Goal: Information Seeking & Learning: Learn about a topic

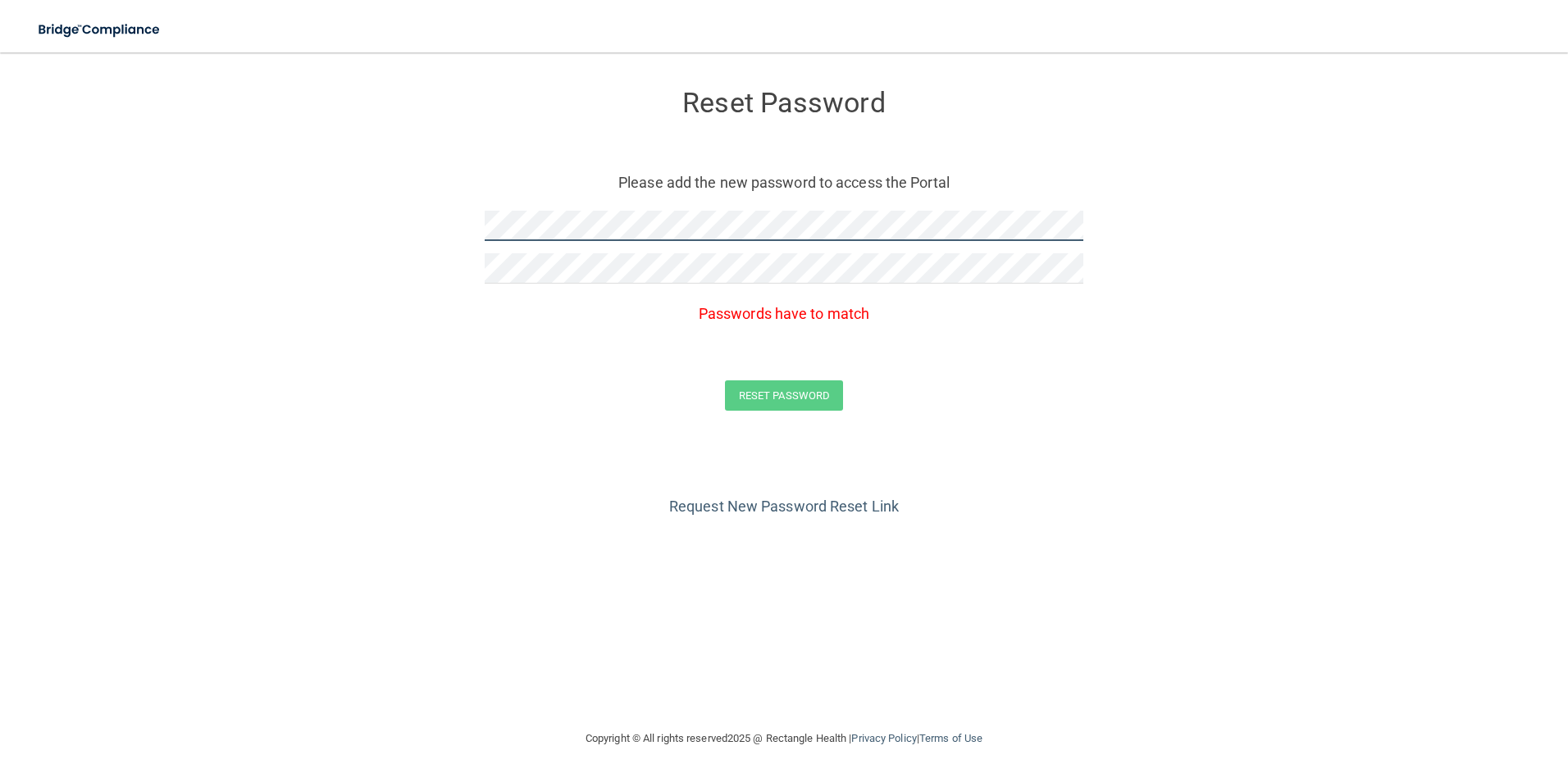
click at [465, 222] on form "Reset Password Please add the new password to access the Portal Passwords have …" at bounding box center [784, 254] width 1502 height 370
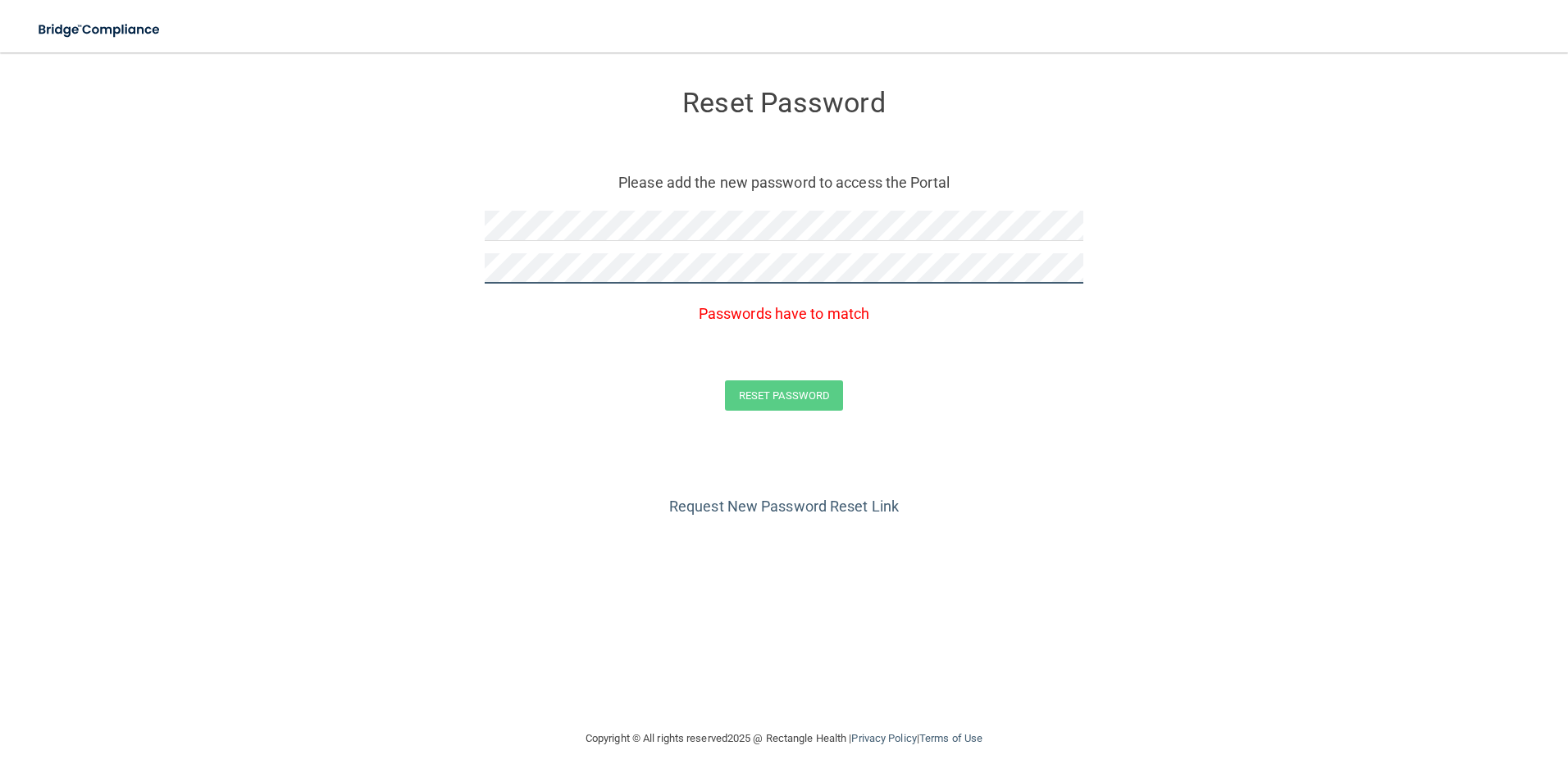
click at [473, 268] on form "Reset Password Please add the new password to access the Portal Passwords have …" at bounding box center [784, 254] width 1502 height 370
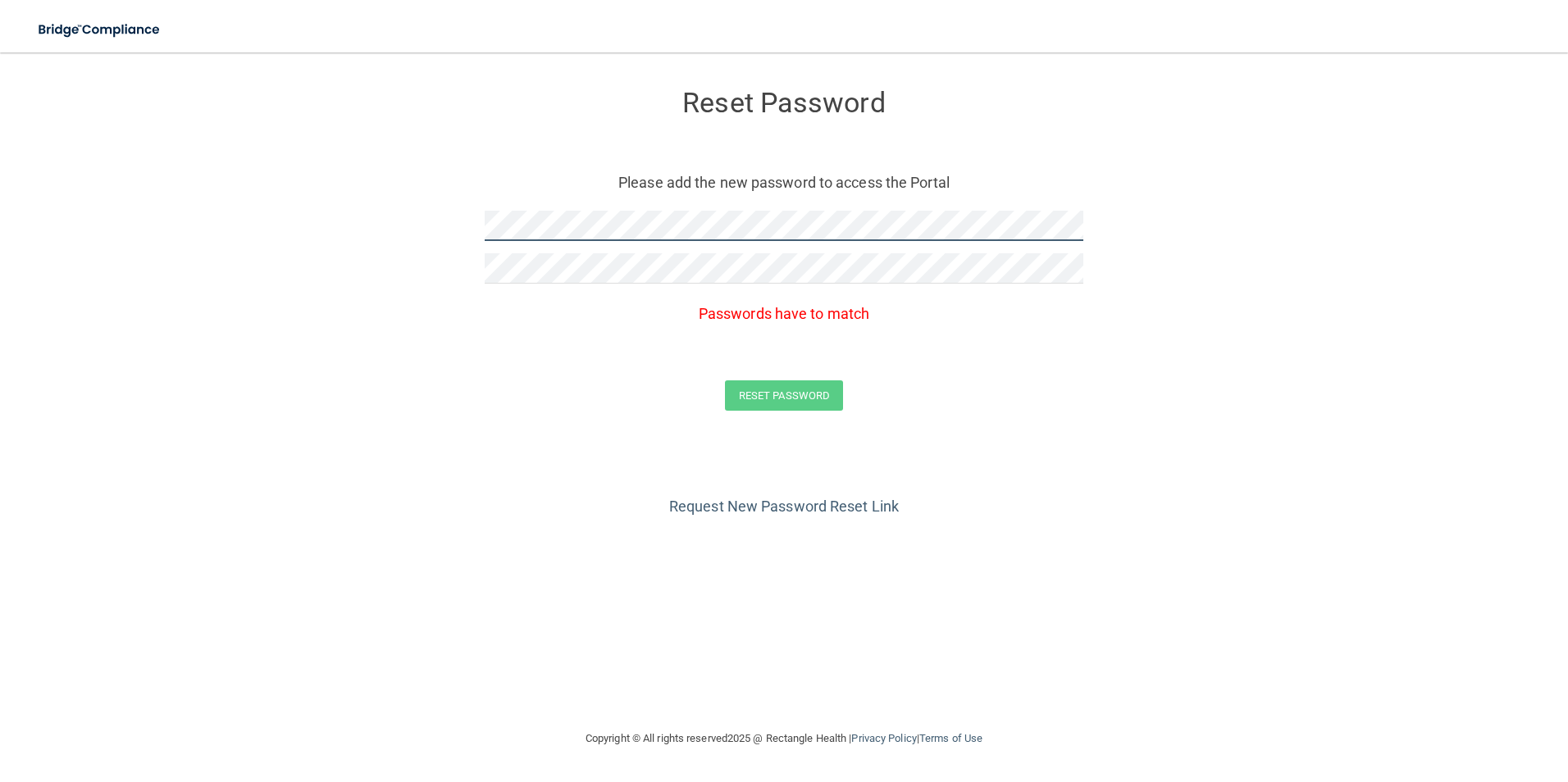
click at [472, 224] on form "Reset Password Please add the new password to access the Portal Passwords have …" at bounding box center [784, 254] width 1502 height 370
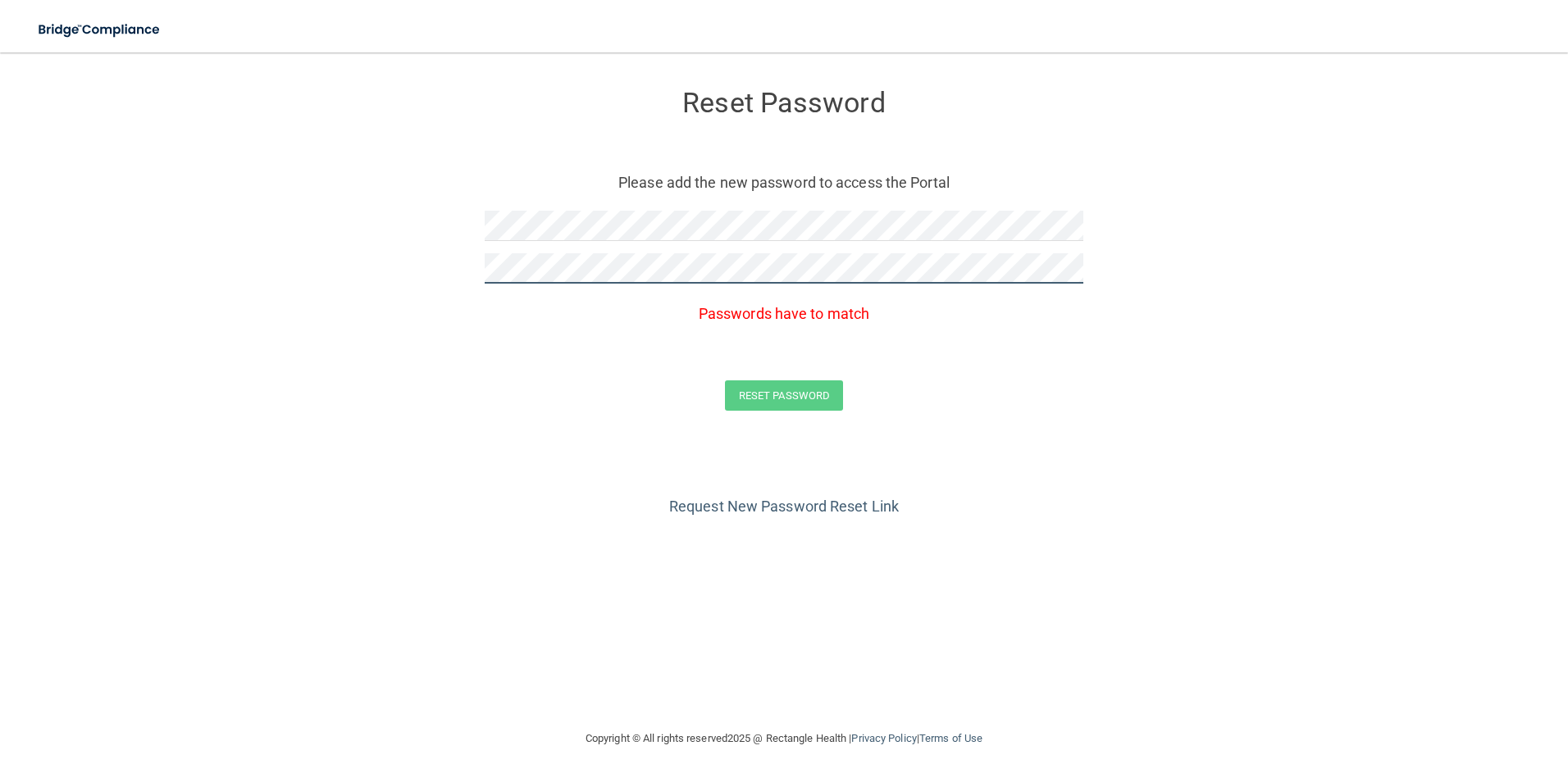
click at [460, 266] on form "Reset Password Please add the new password to access the Portal Passwords have …" at bounding box center [784, 254] width 1502 height 370
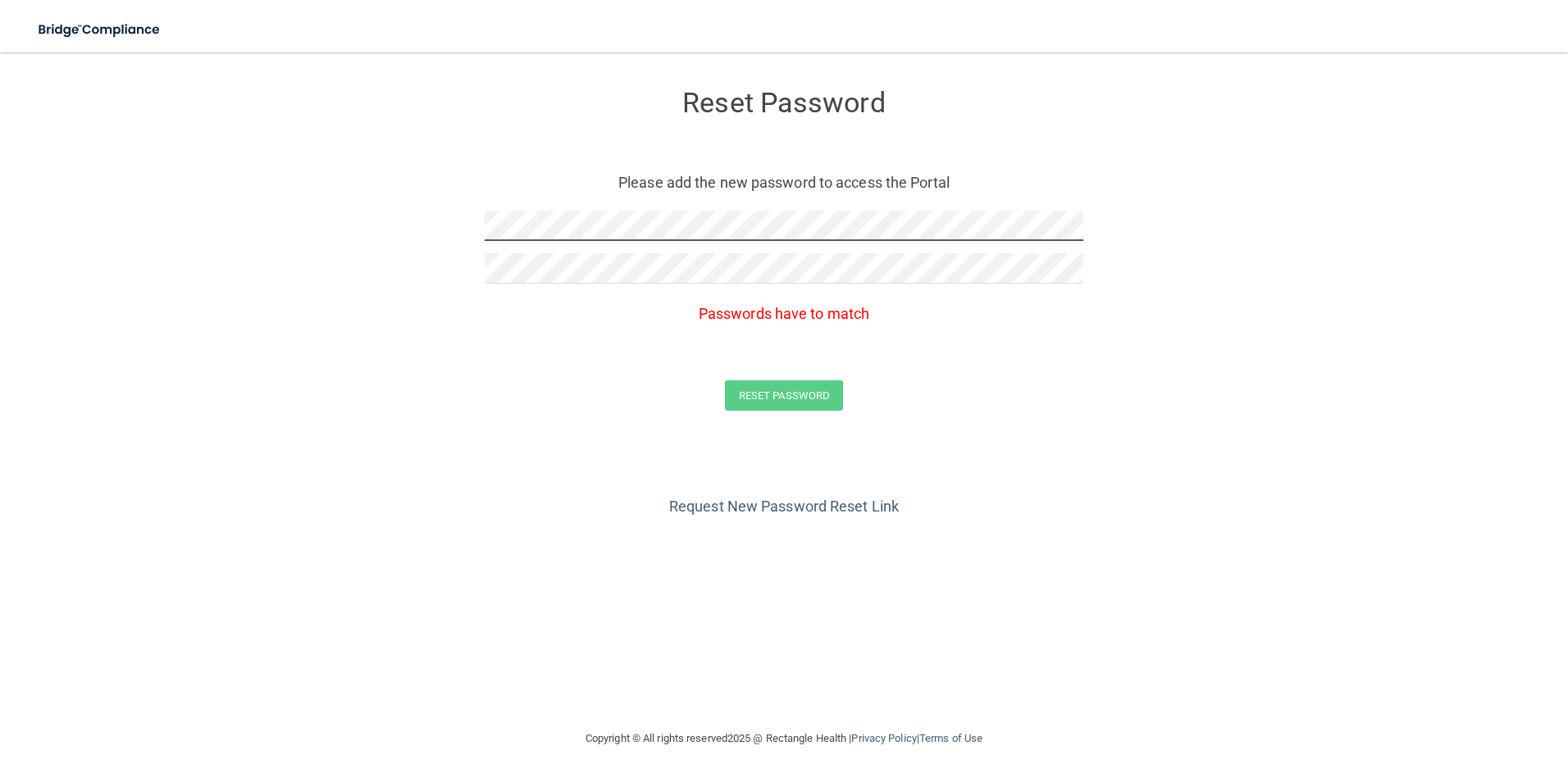
click at [468, 232] on form "Reset Password Please add the new password to access the Portal Passwords have …" at bounding box center [784, 254] width 1502 height 370
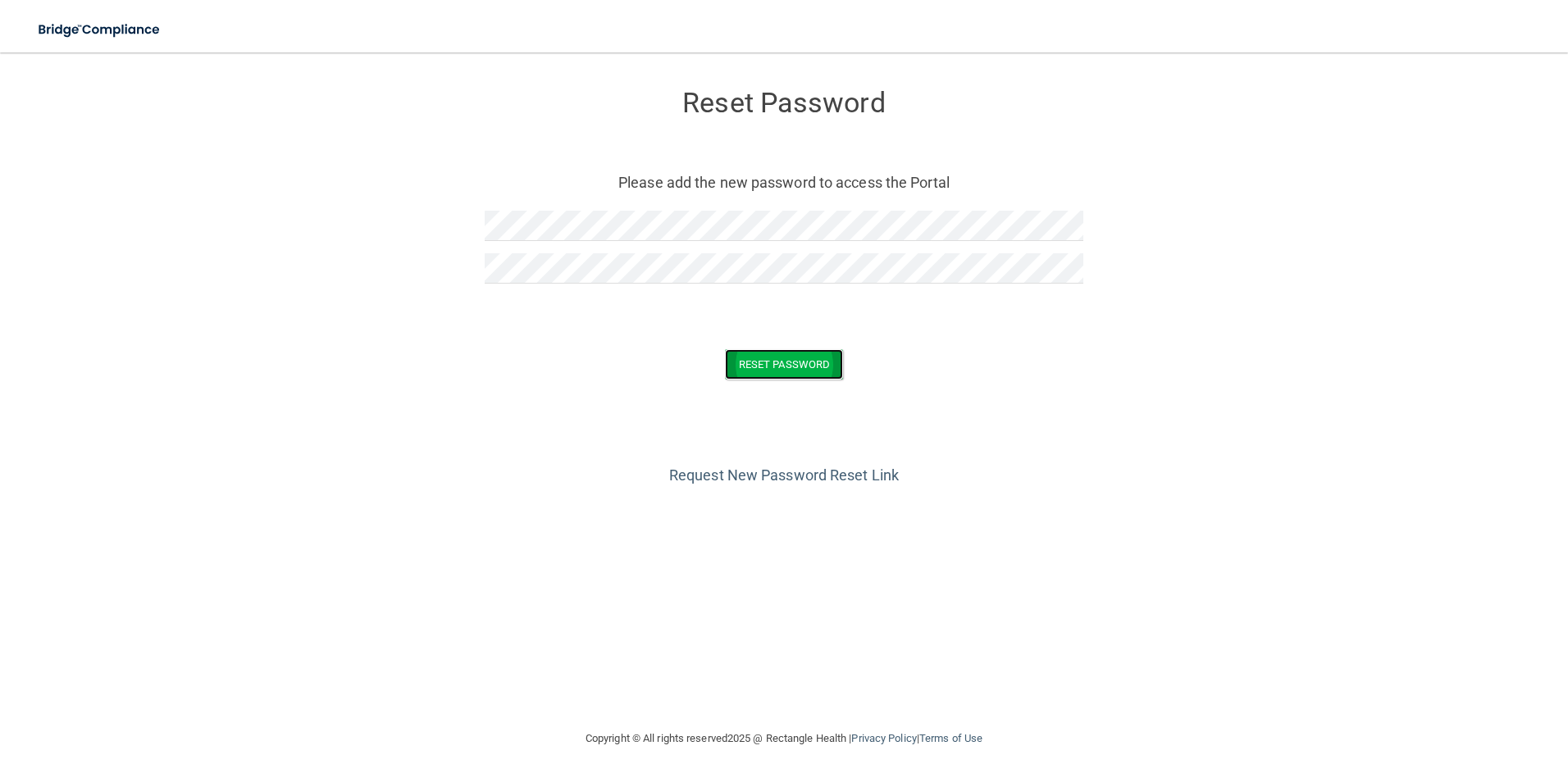
click at [770, 364] on button "Reset Password" at bounding box center [784, 364] width 118 height 30
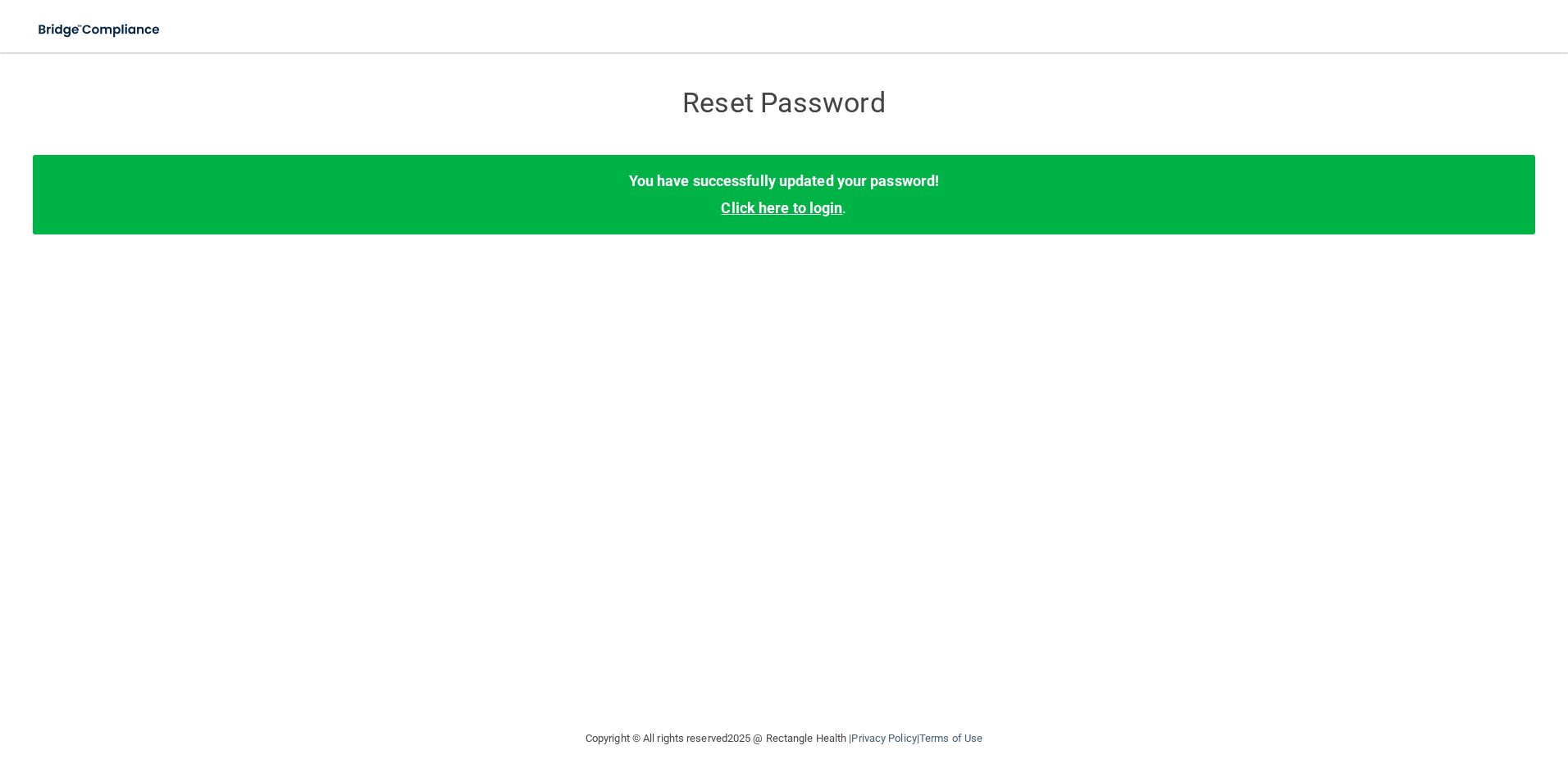
click at [779, 209] on link "Click here to login" at bounding box center [781, 208] width 122 height 17
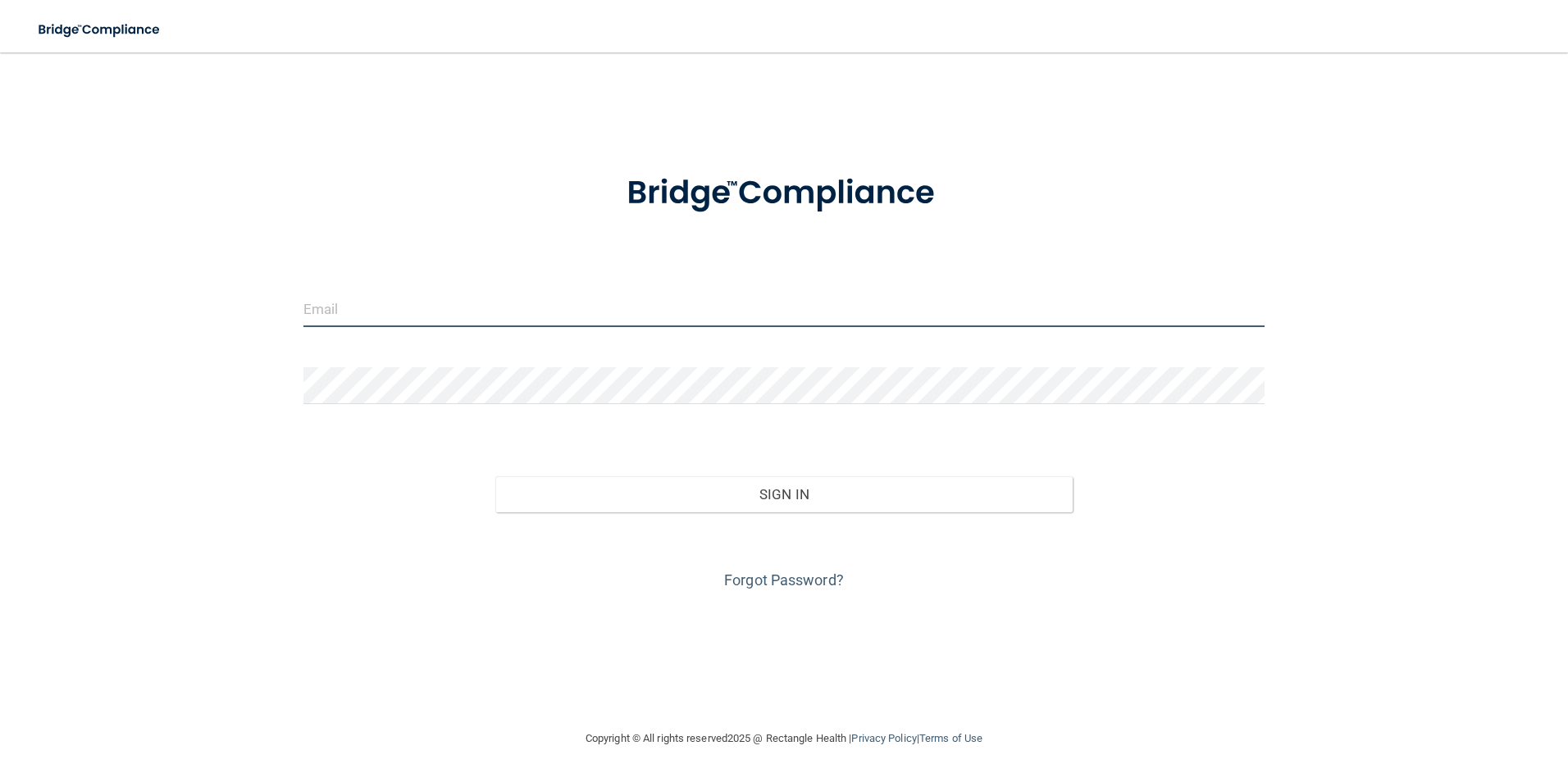
click at [321, 308] on input "email" at bounding box center [784, 308] width 962 height 36
type input "[EMAIL_ADDRESS][DOMAIN_NAME]"
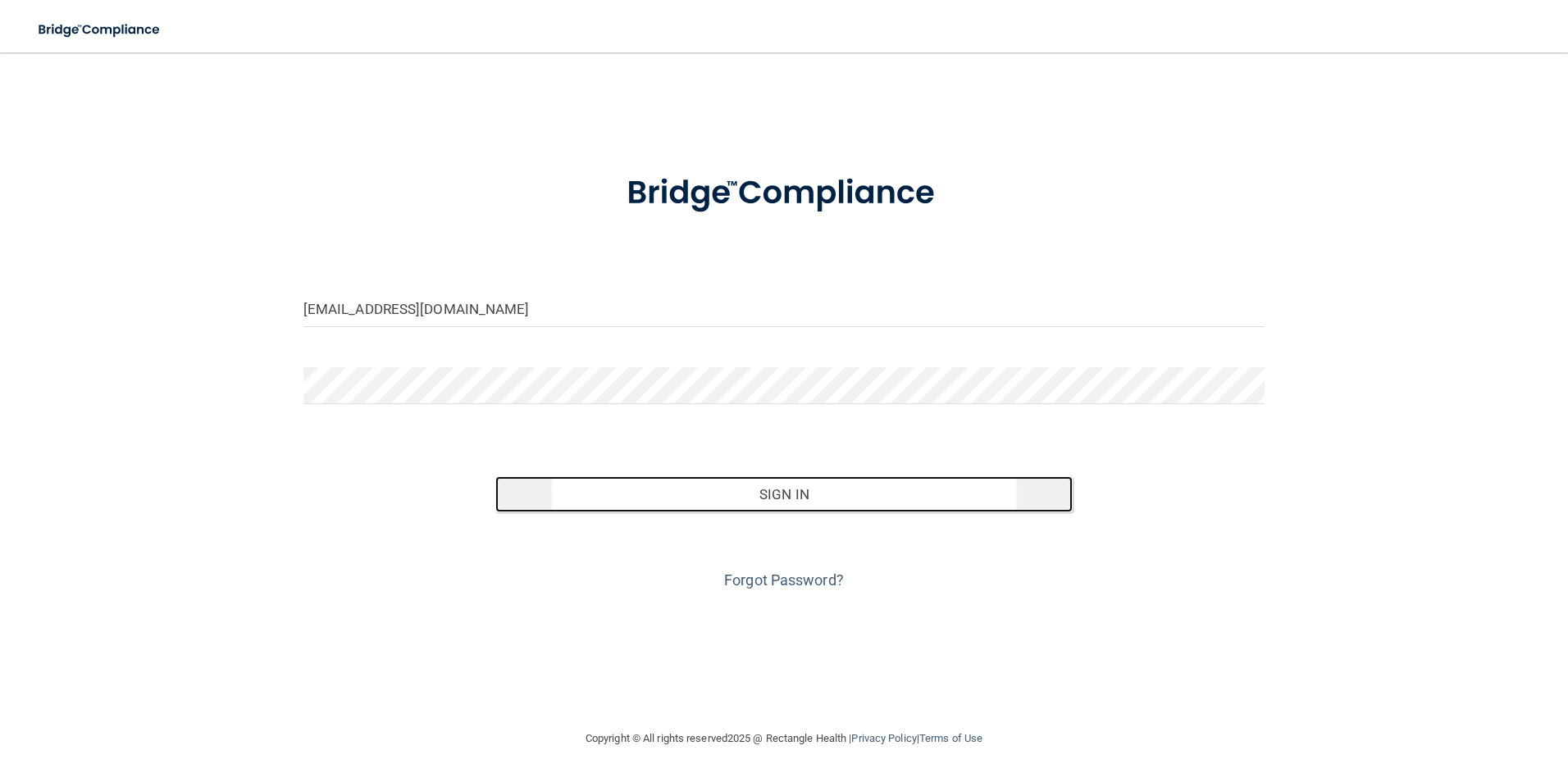
click at [797, 501] on button "Sign In" at bounding box center [784, 494] width 577 height 36
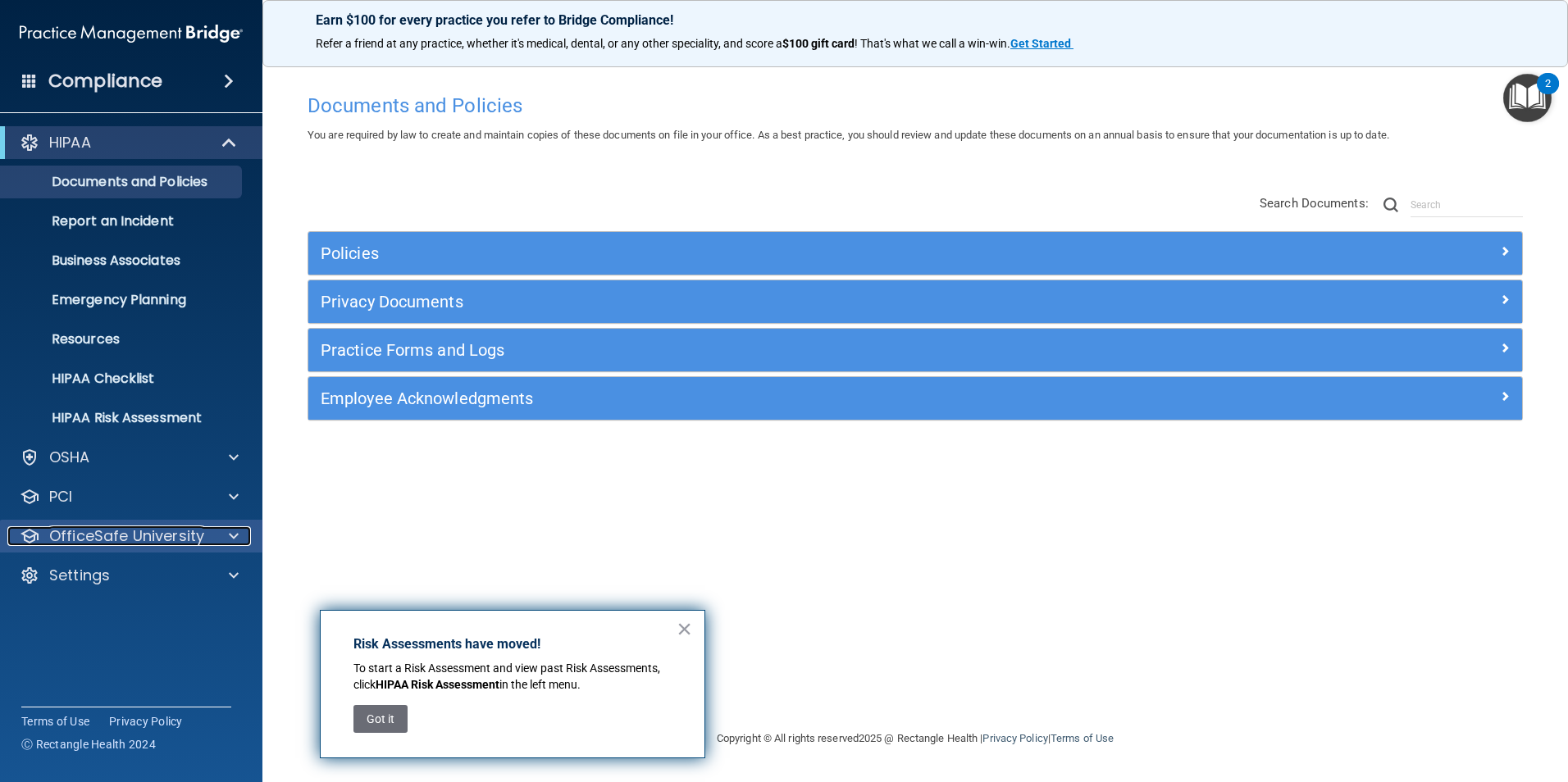
click at [131, 533] on p "OfficeSafe University" at bounding box center [127, 536] width 155 height 20
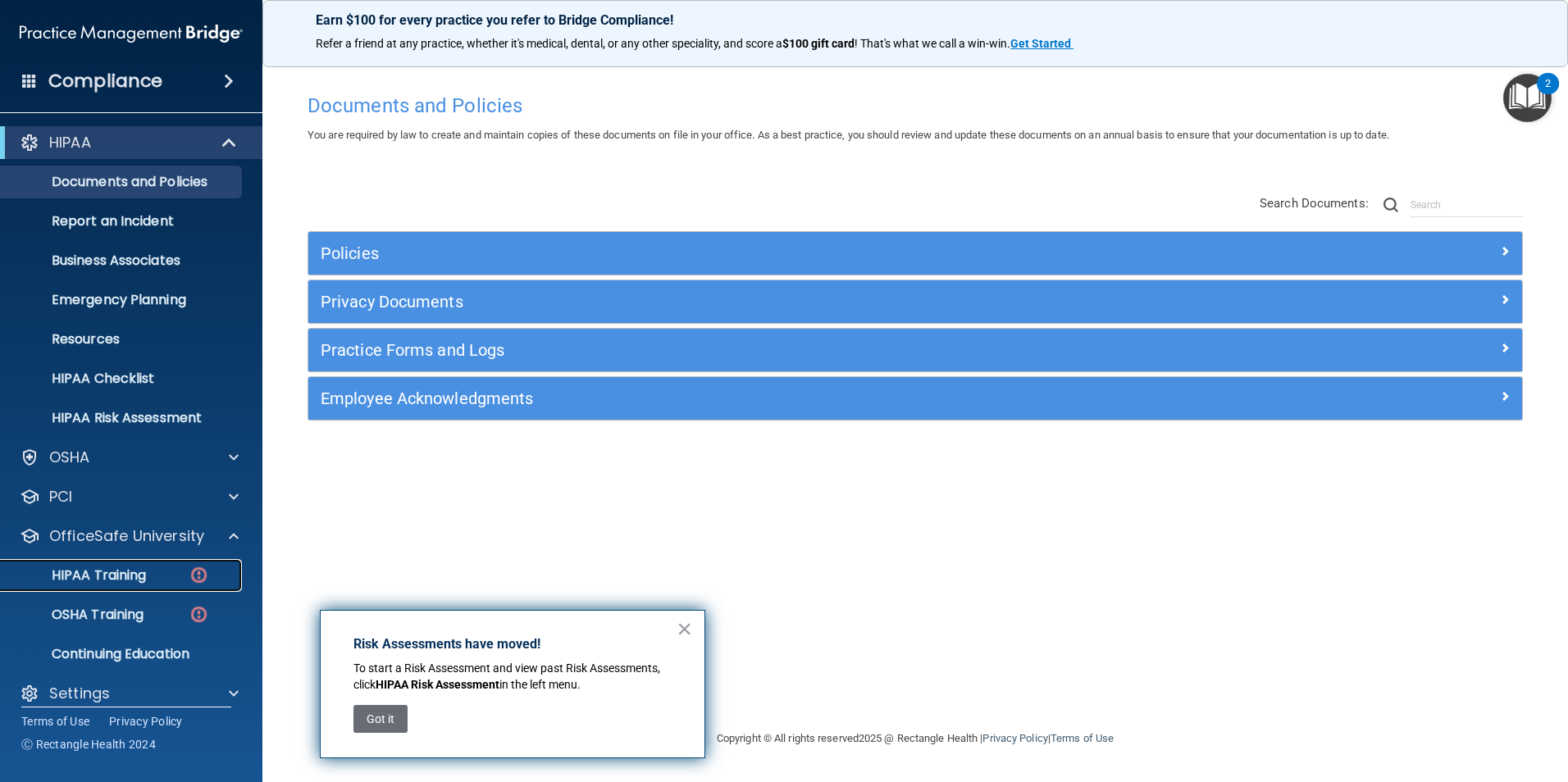
click at [125, 570] on p "HIPAA Training" at bounding box center [78, 575] width 136 height 17
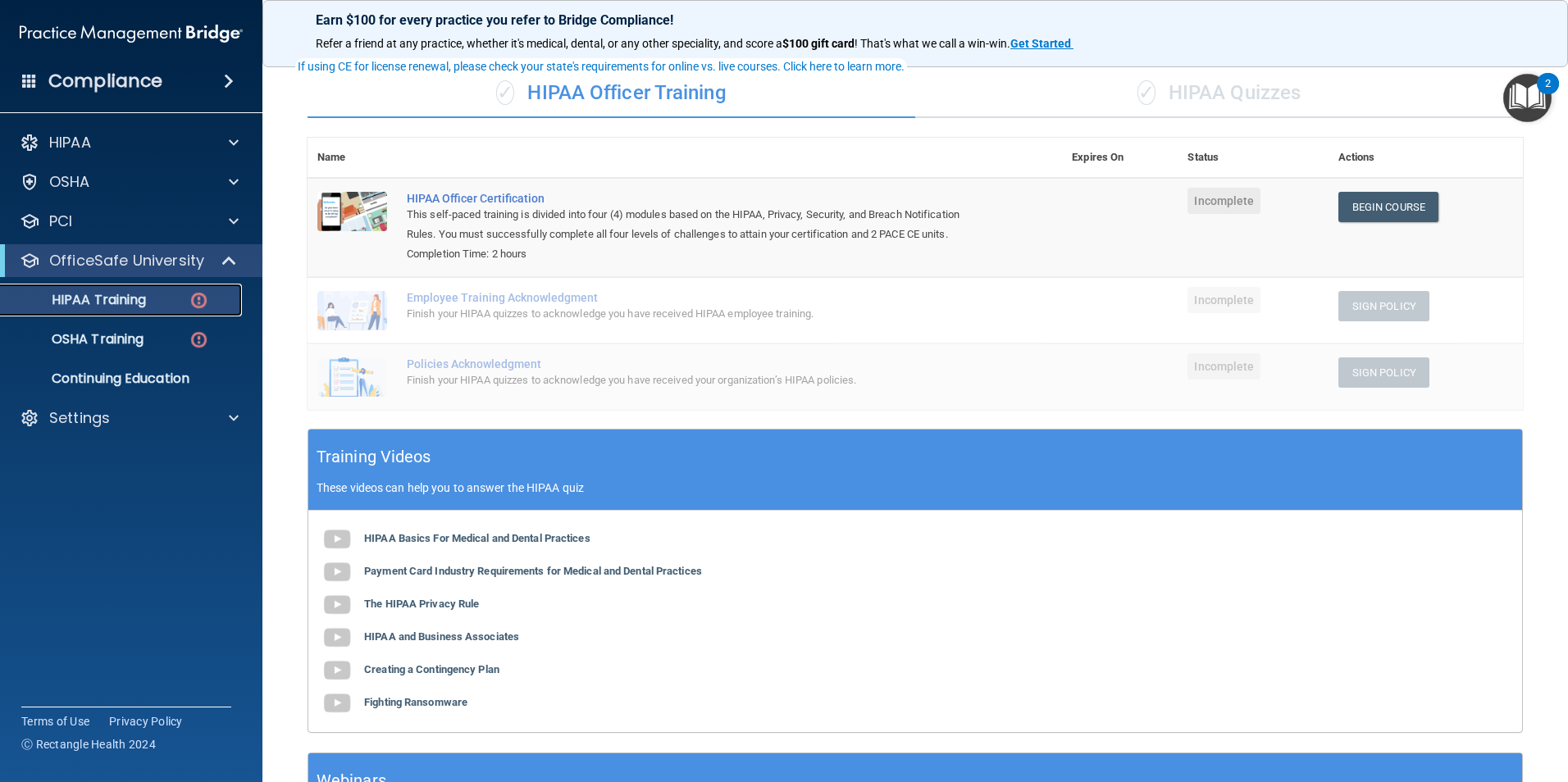
scroll to position [82, 0]
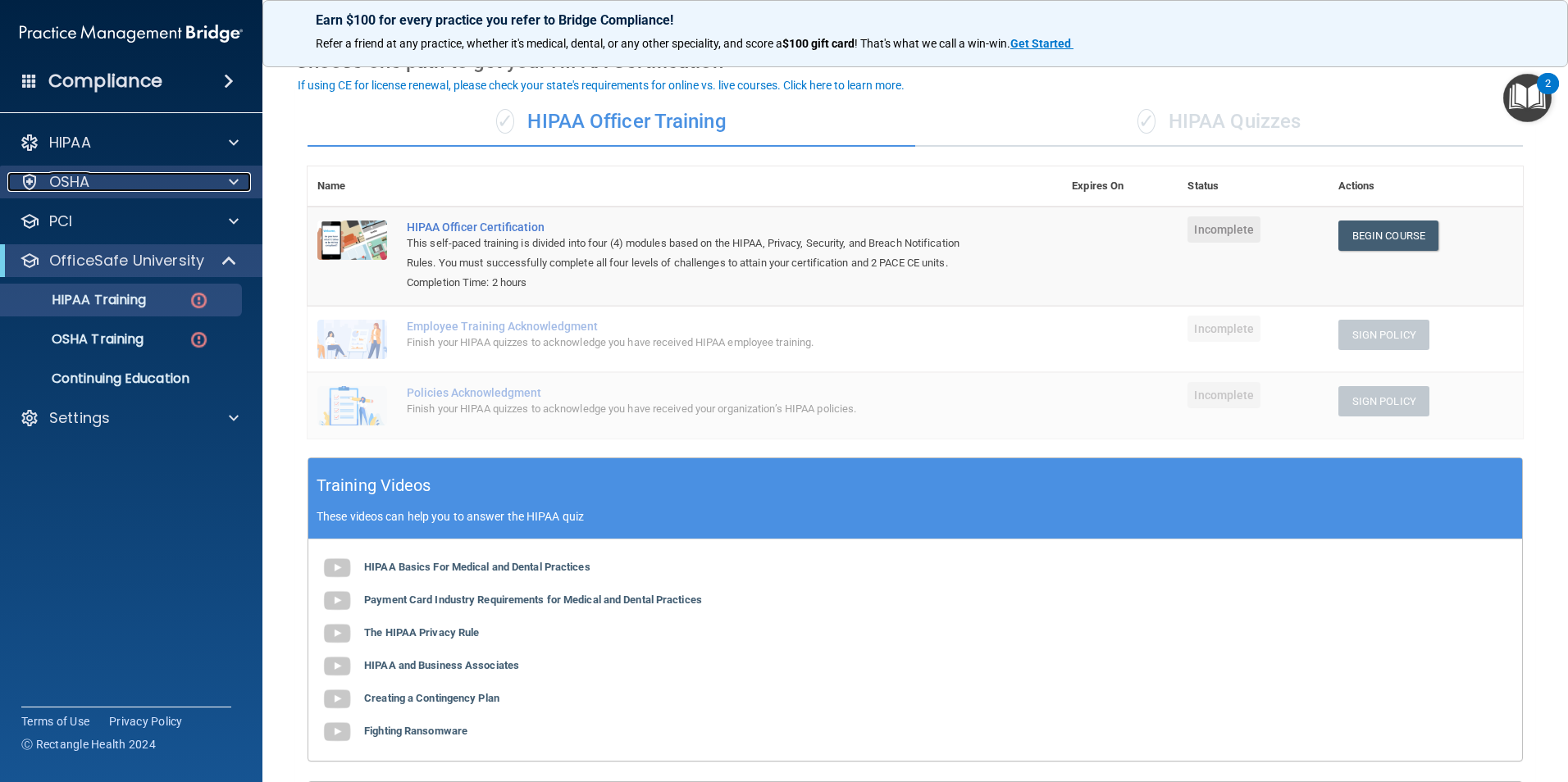
click at [71, 182] on p "OSHA" at bounding box center [70, 182] width 41 height 20
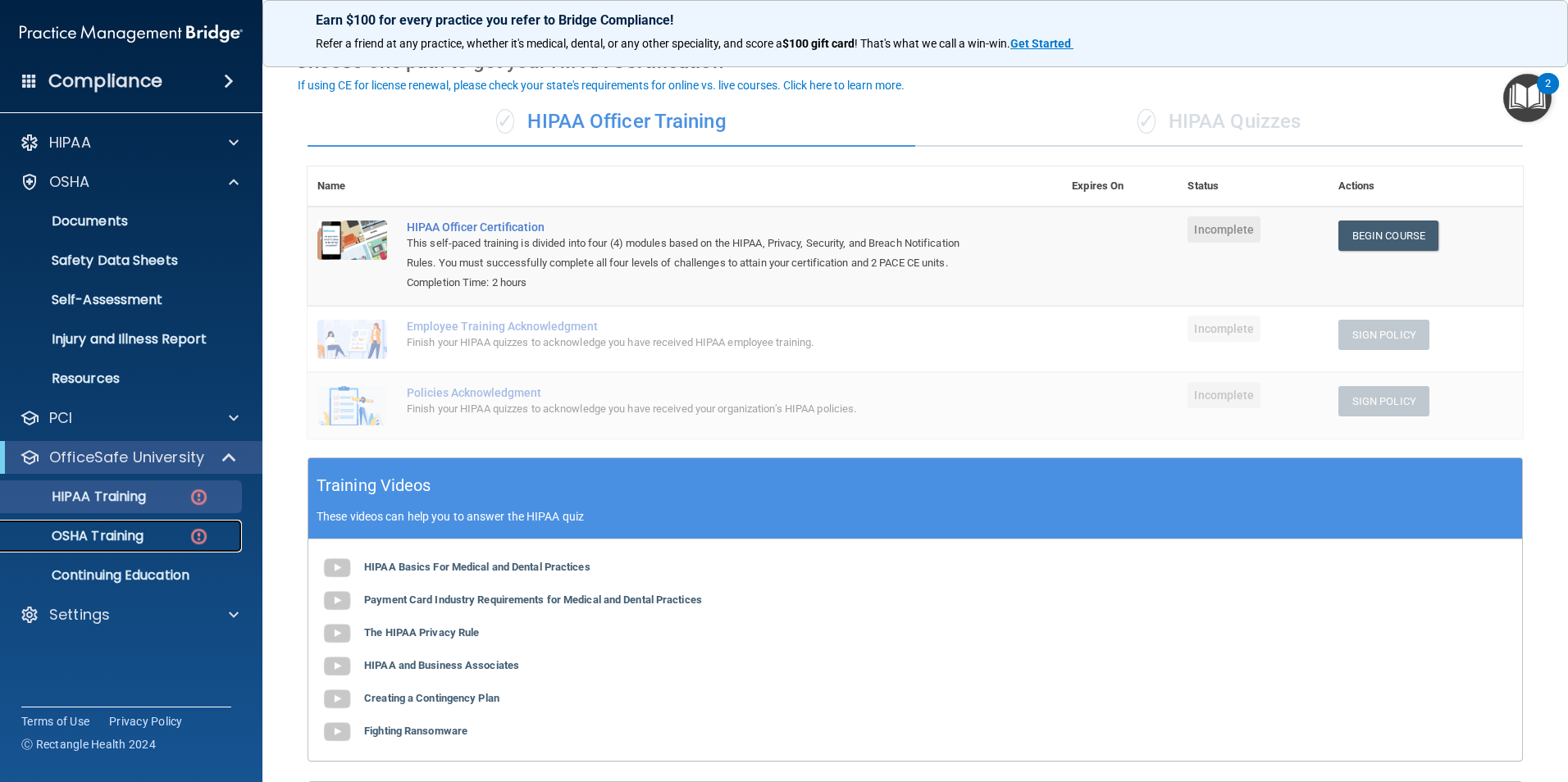
click at [81, 537] on p "OSHA Training" at bounding box center [76, 536] width 133 height 17
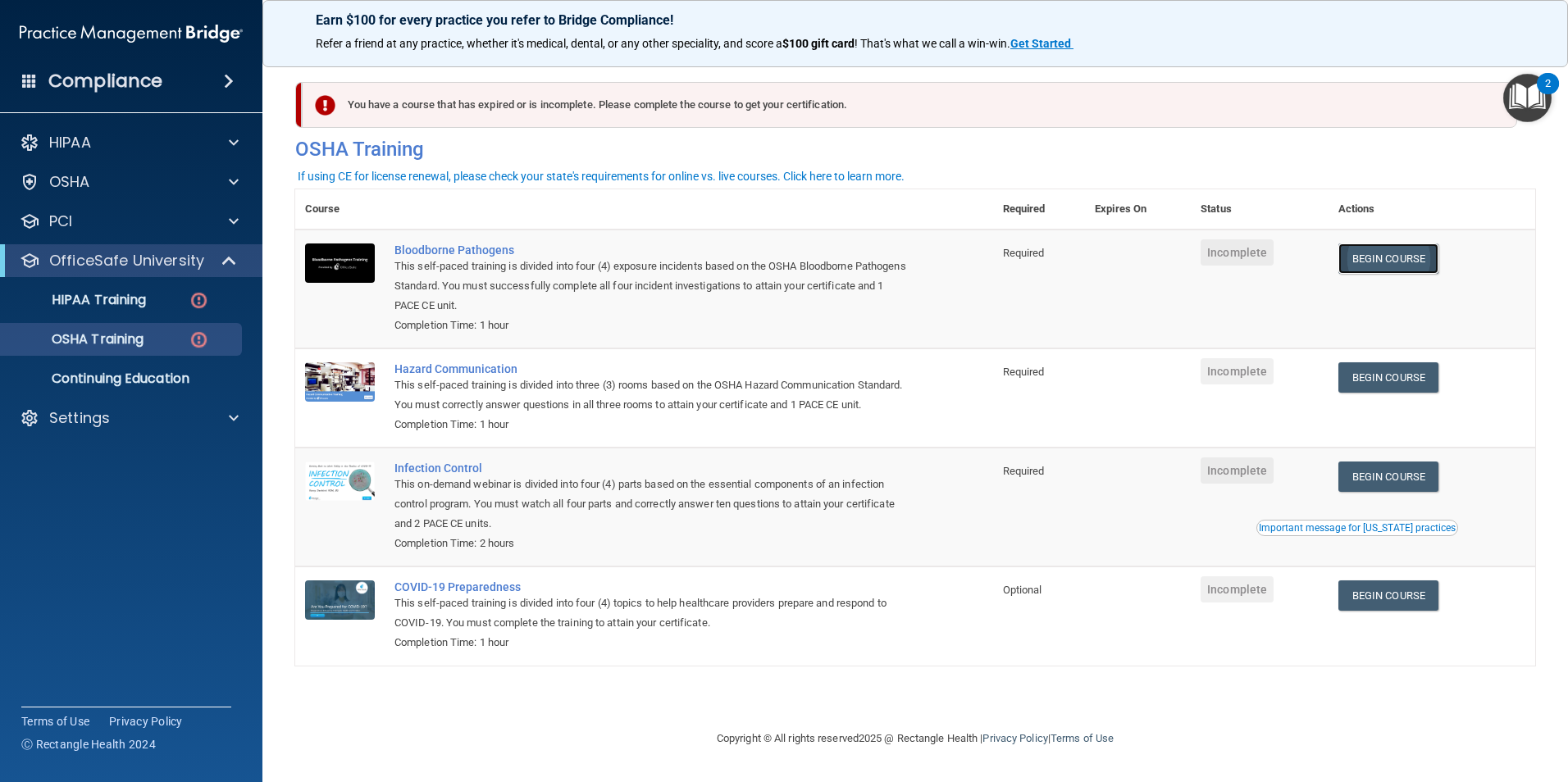
click at [1392, 259] on link "Begin Course" at bounding box center [1388, 258] width 100 height 30
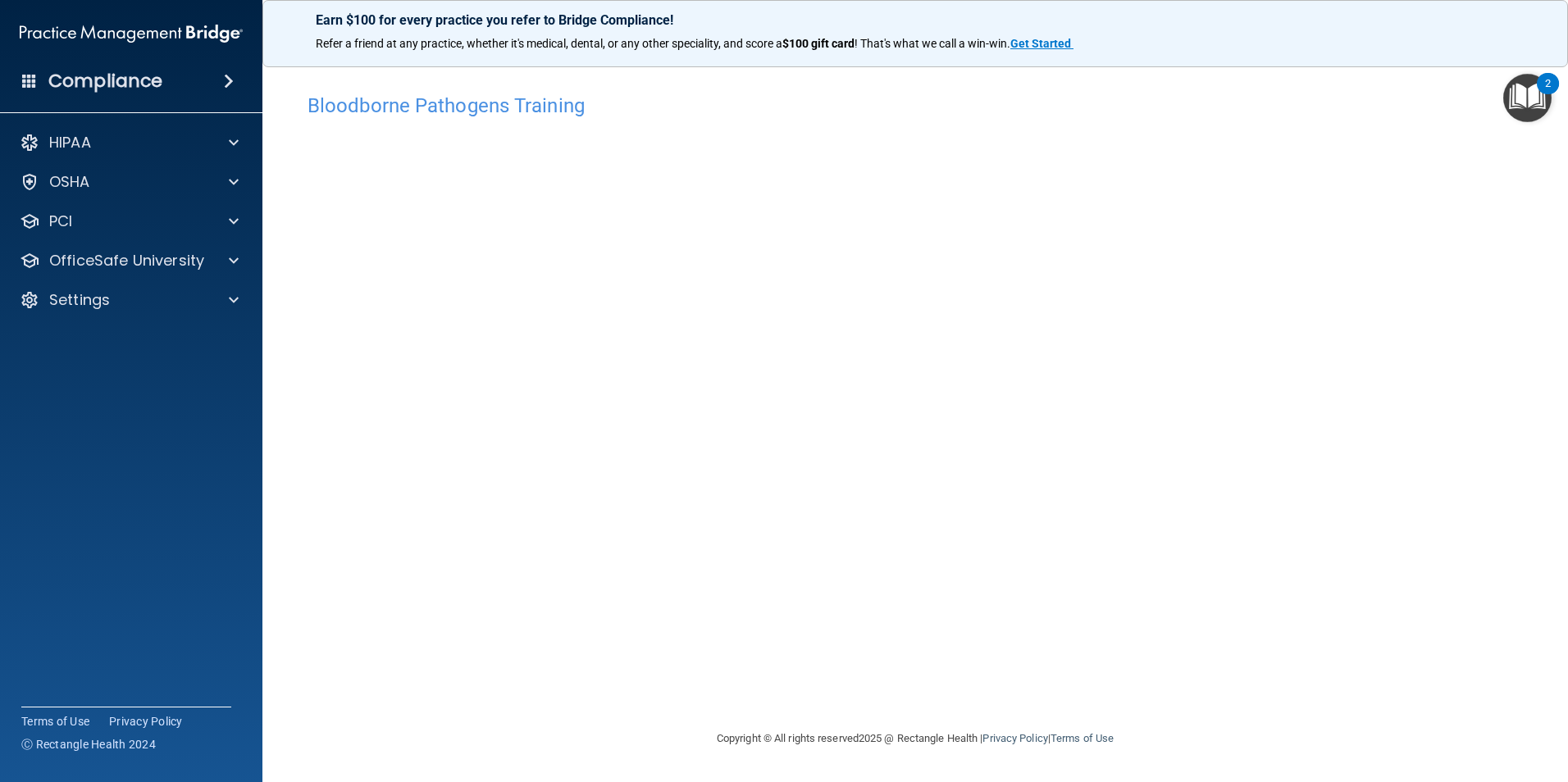
click at [953, 639] on div "Bloodborne Pathogens Training This course doesn’t expire until . Are you sure y…" at bounding box center [915, 407] width 1240 height 644
click at [1120, 693] on div "Bloodborne Pathogens Training This course doesn’t expire until . Are you sure y…" at bounding box center [915, 407] width 1240 height 644
